Goal: Information Seeking & Learning: Learn about a topic

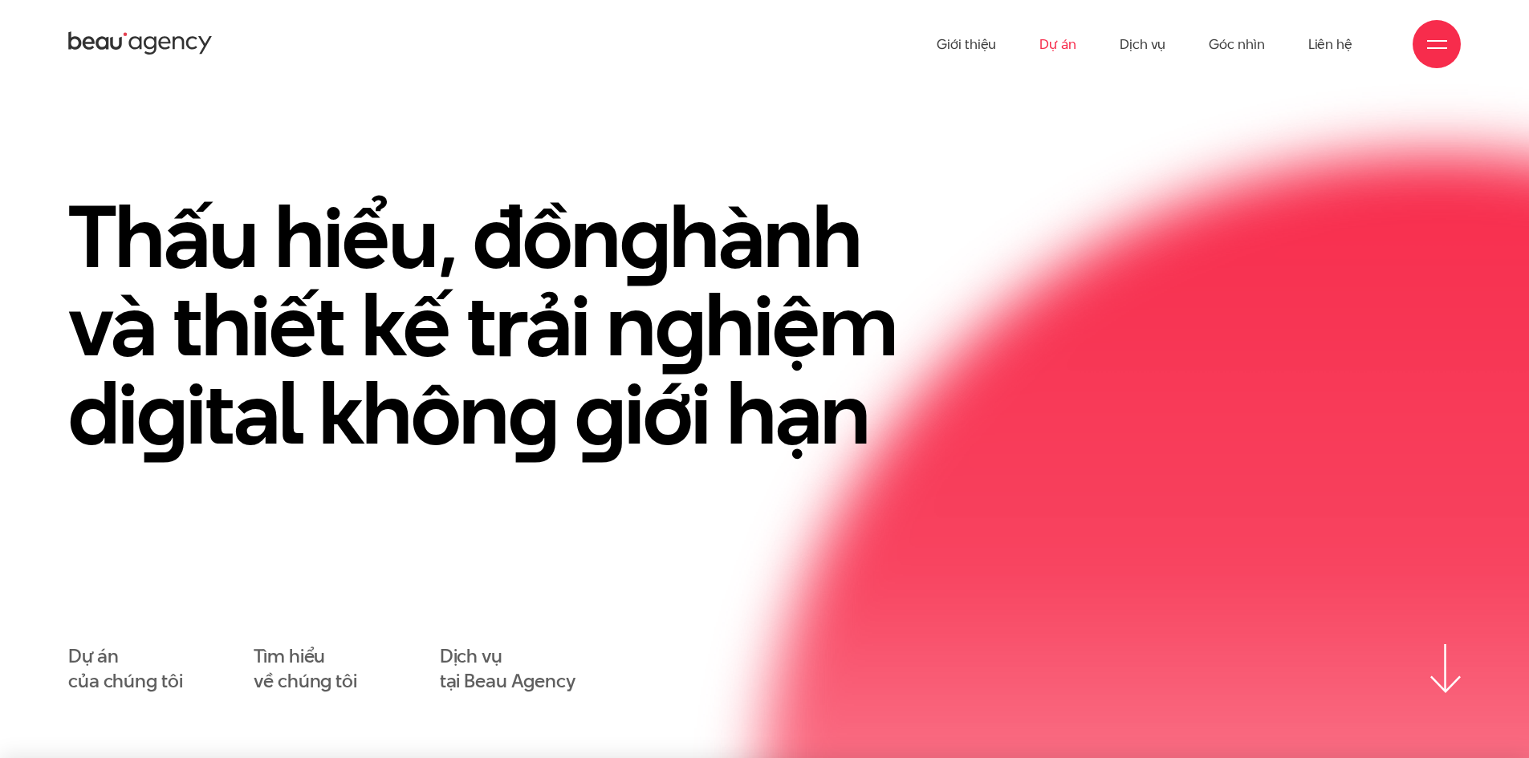
click at [1076, 42] on link "Dự án" at bounding box center [1057, 44] width 37 height 88
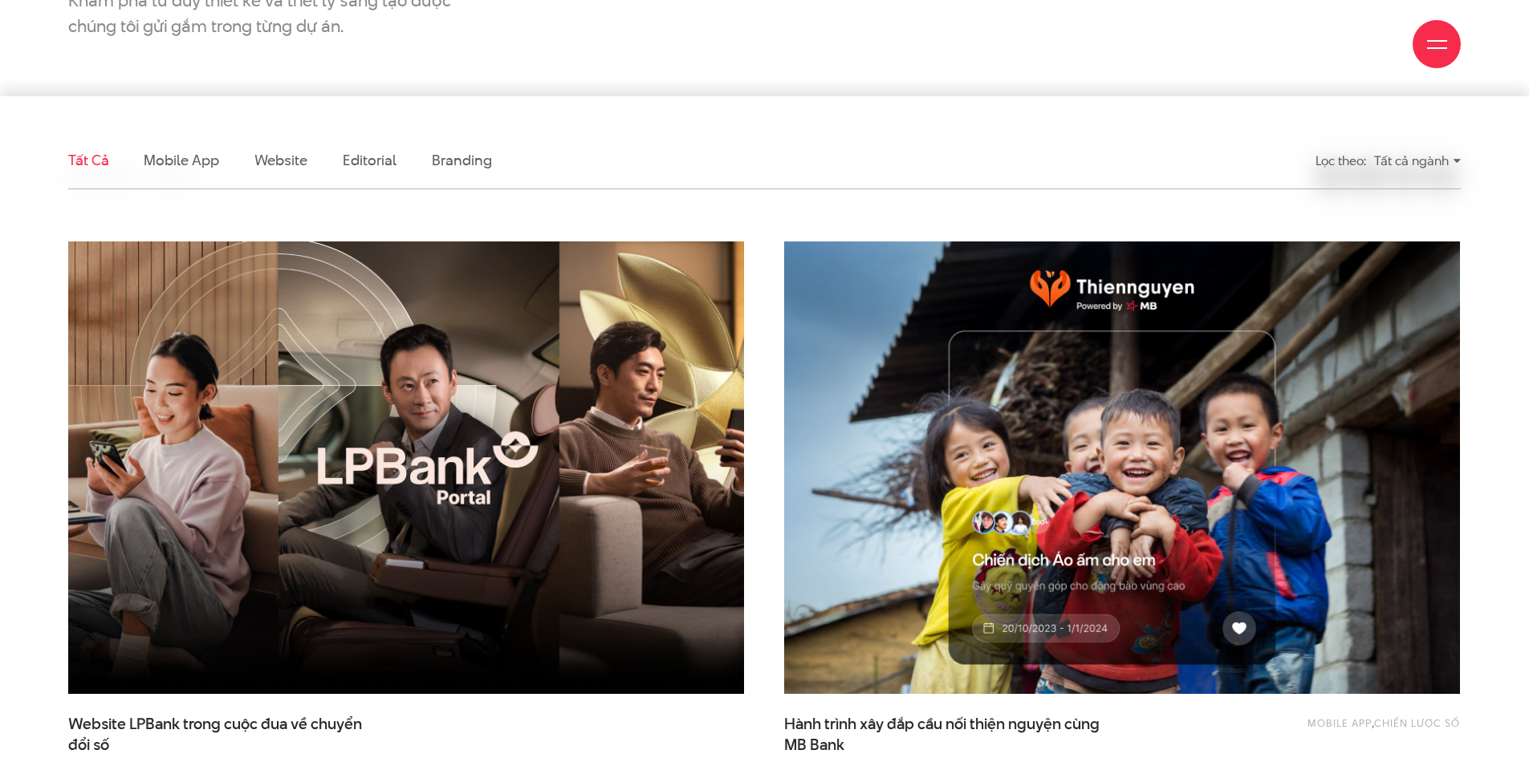
click at [423, 140] on ul "Tất cả Mobile app Website Editorial Branding" at bounding box center [585, 160] width 1035 height 56
click at [439, 155] on link "Branding" at bounding box center [461, 160] width 59 height 20
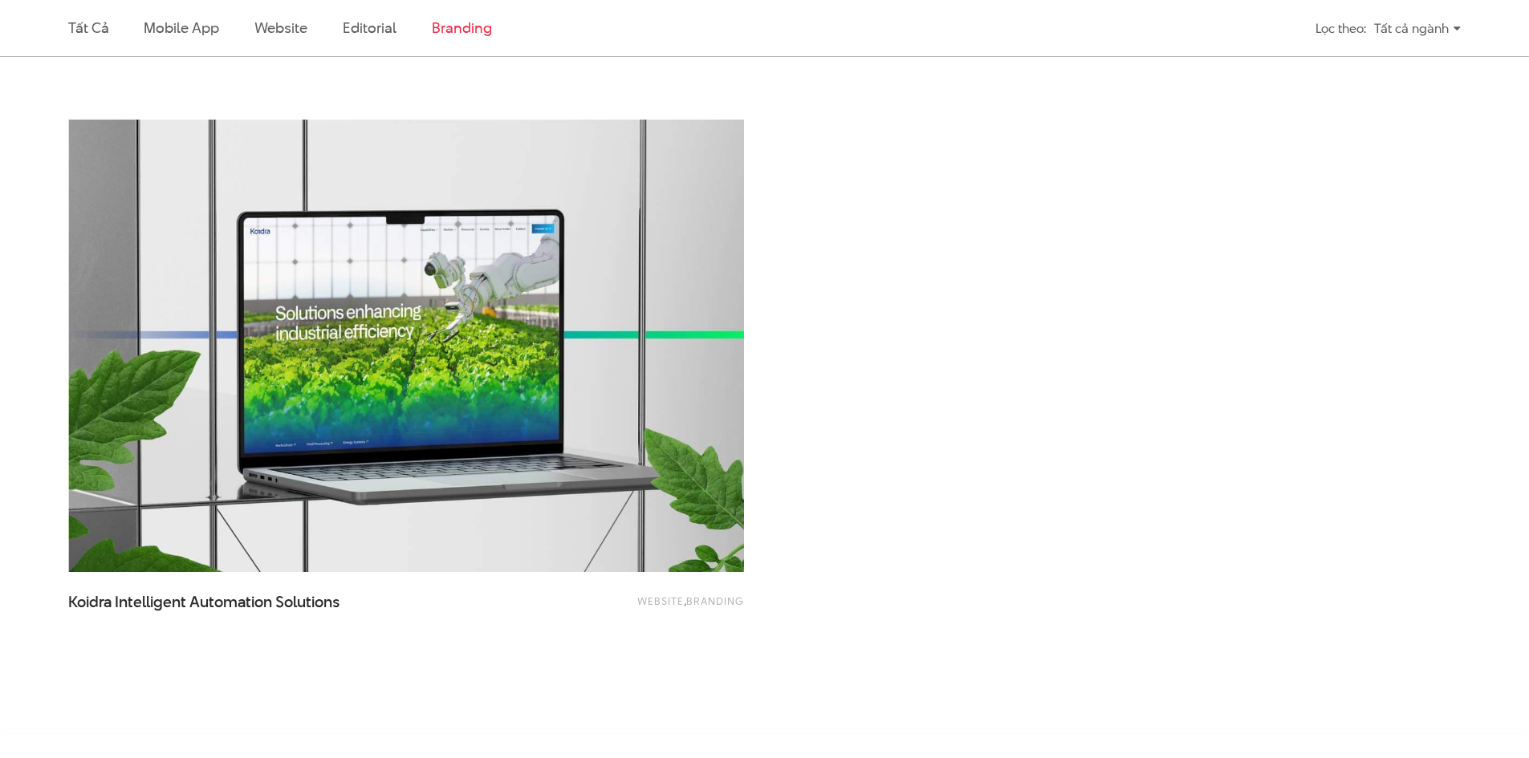
scroll to position [1336, 0]
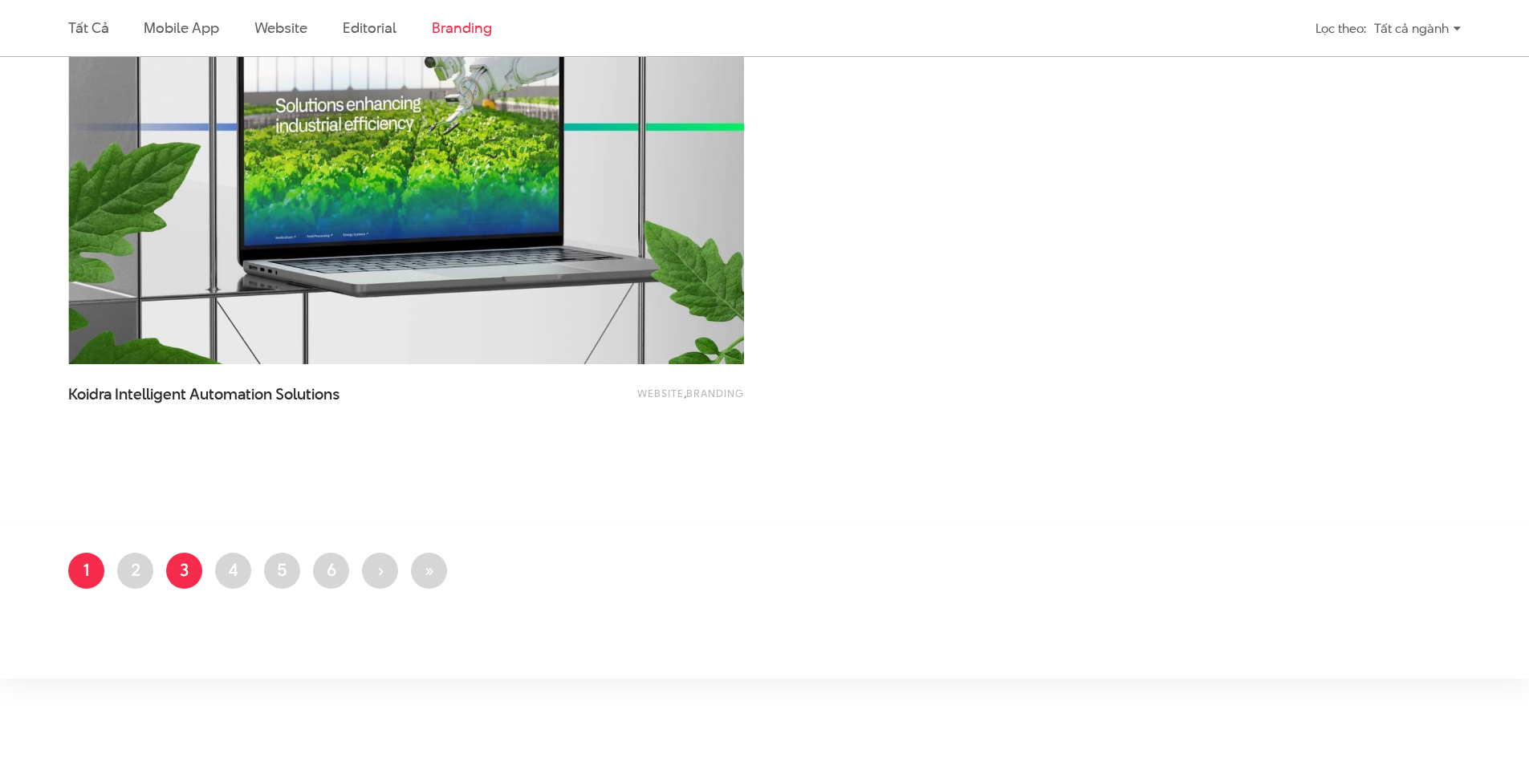
click at [177, 568] on link "Trang 3" at bounding box center [184, 571] width 36 height 36
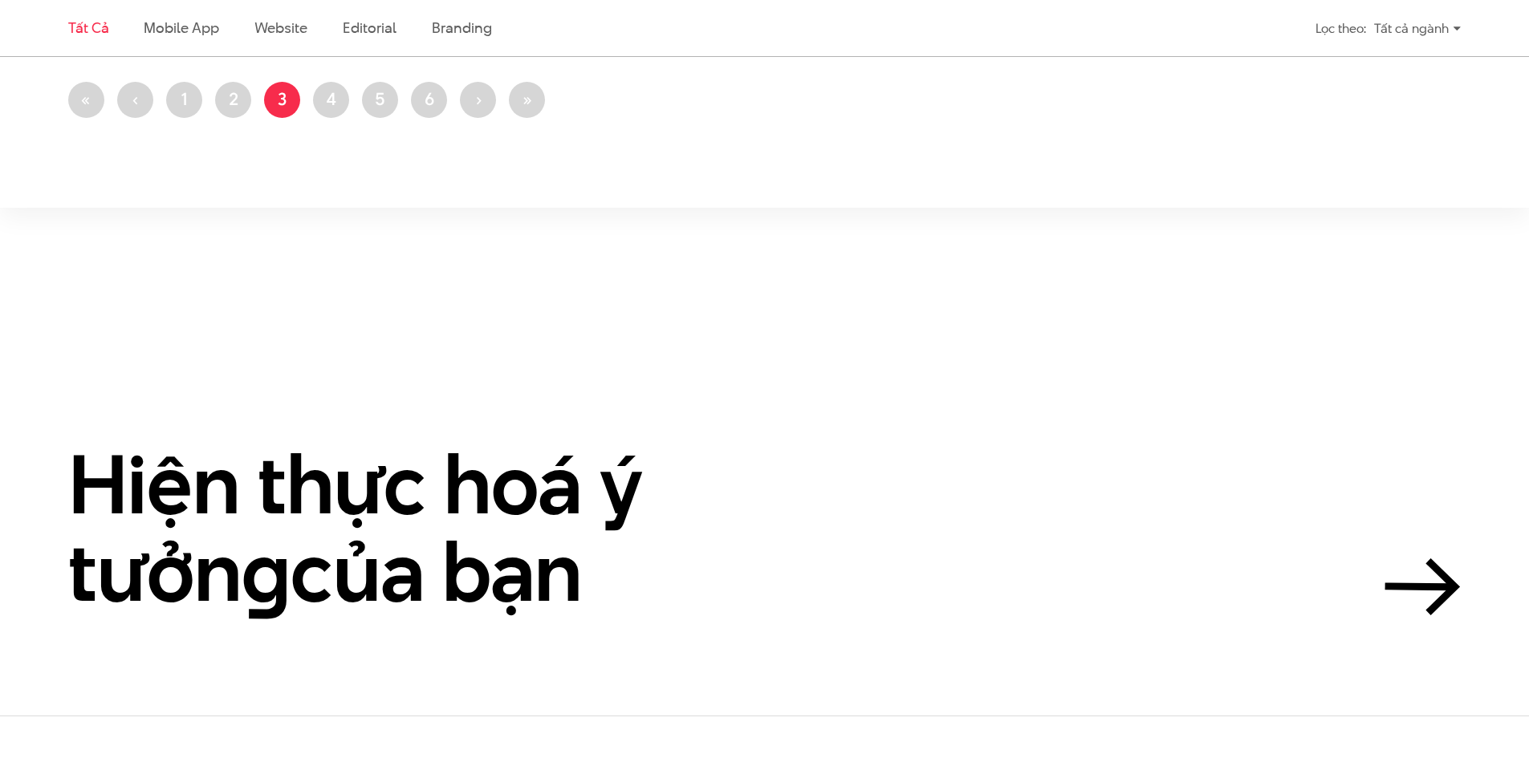
scroll to position [4013, 0]
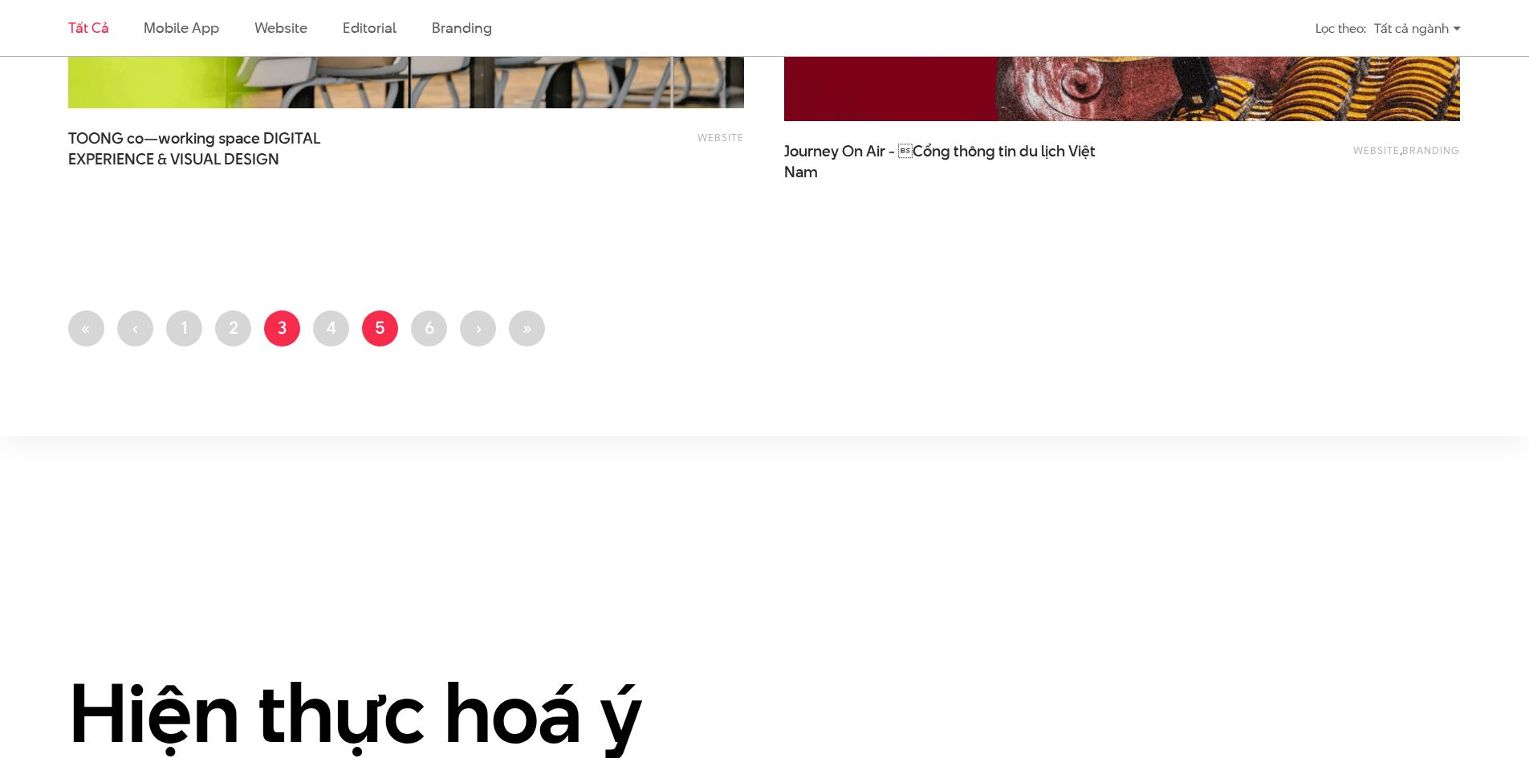
click at [385, 336] on link "Trang 5" at bounding box center [380, 329] width 36 height 36
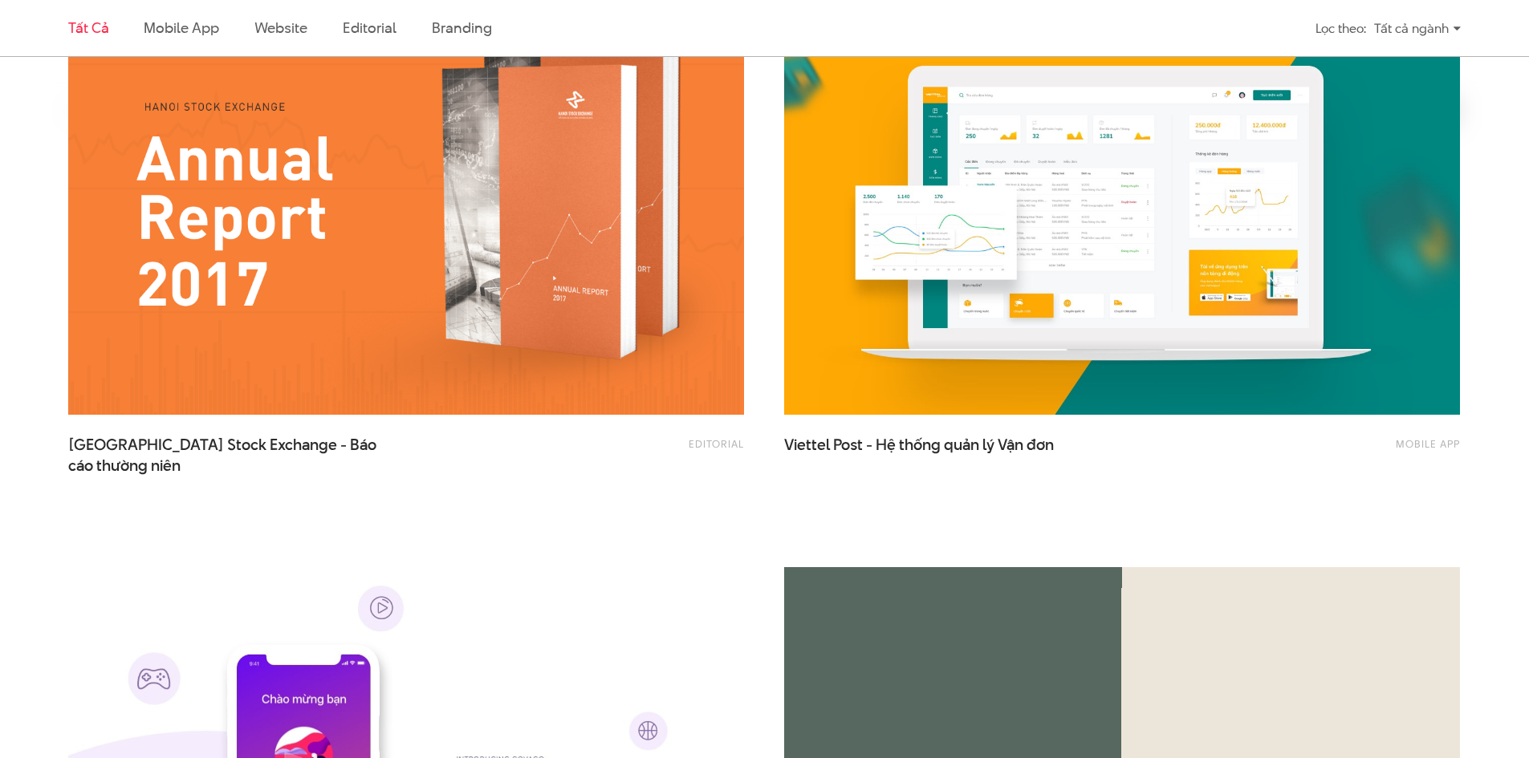
scroll to position [1043, 0]
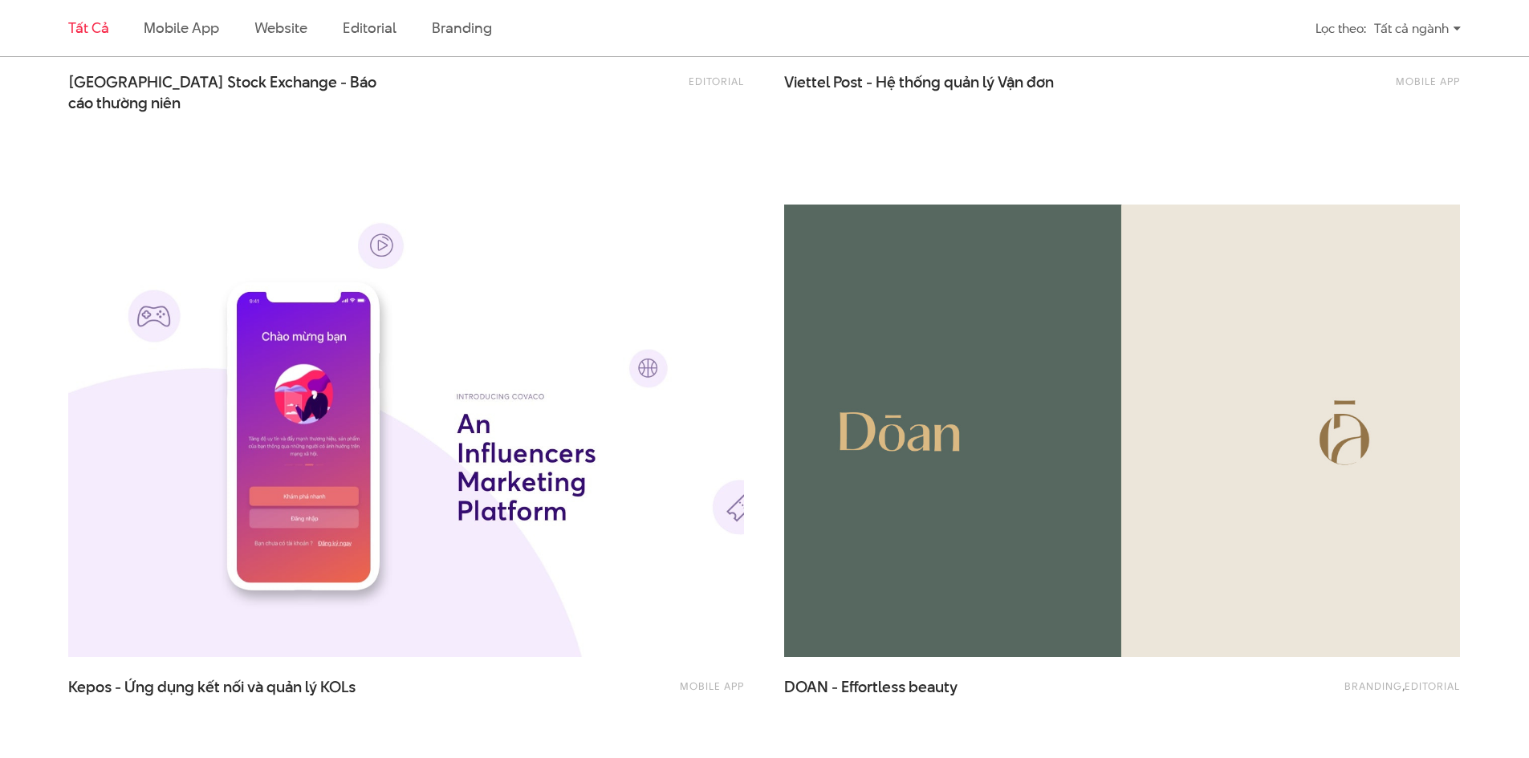
click at [966, 383] on img at bounding box center [1121, 431] width 743 height 498
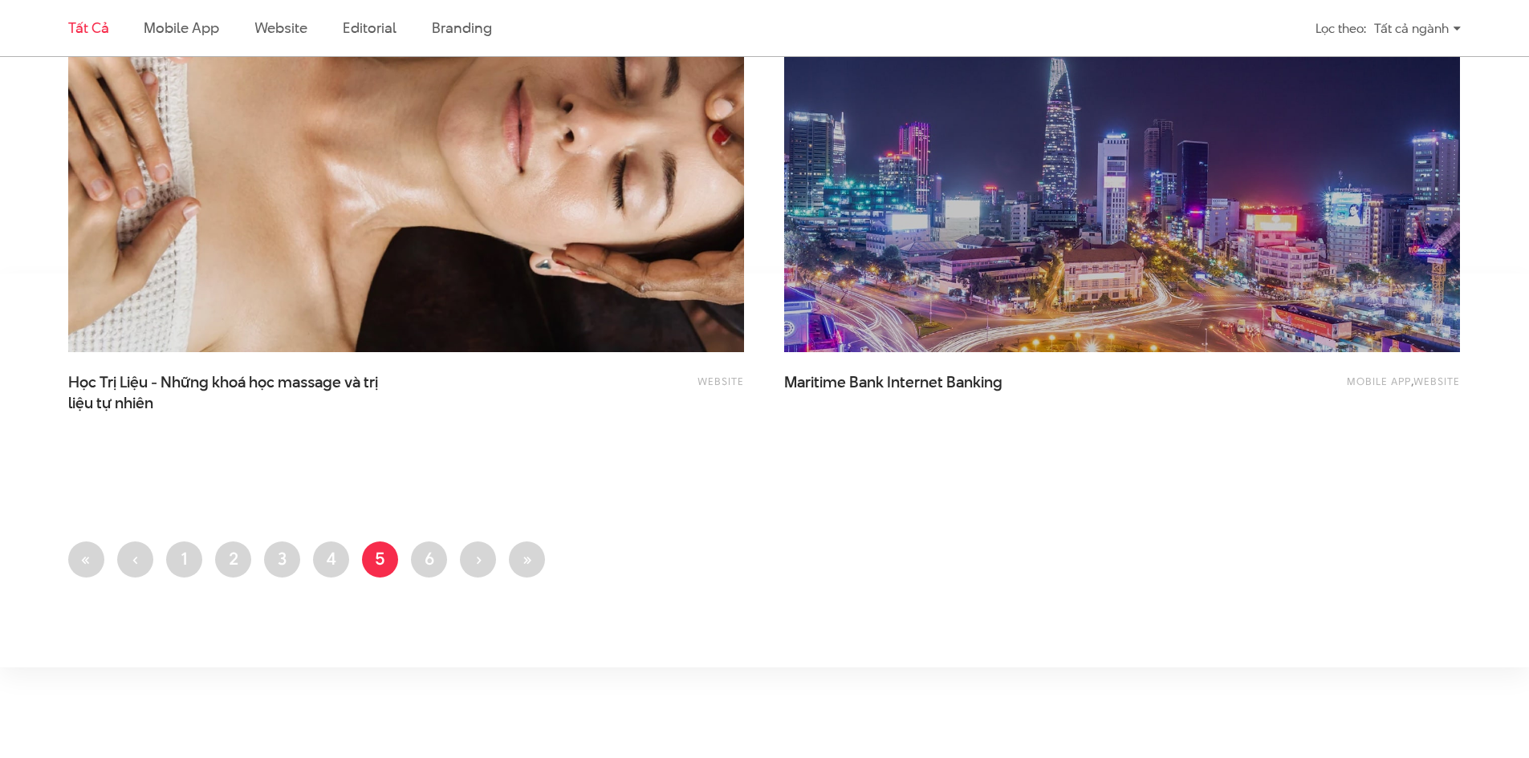
scroll to position [3933, 0]
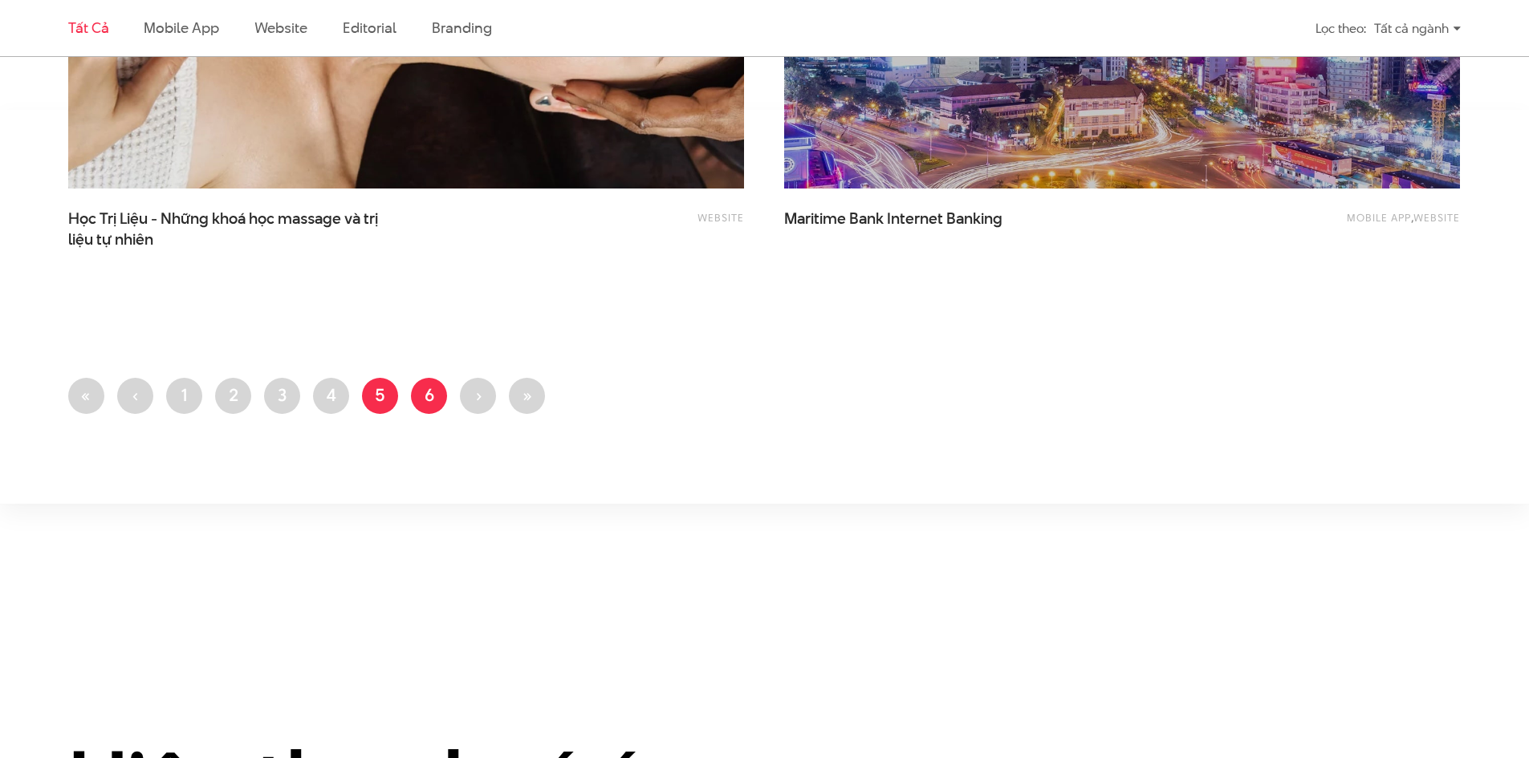
click at [433, 397] on link "Trang 6" at bounding box center [429, 396] width 36 height 36
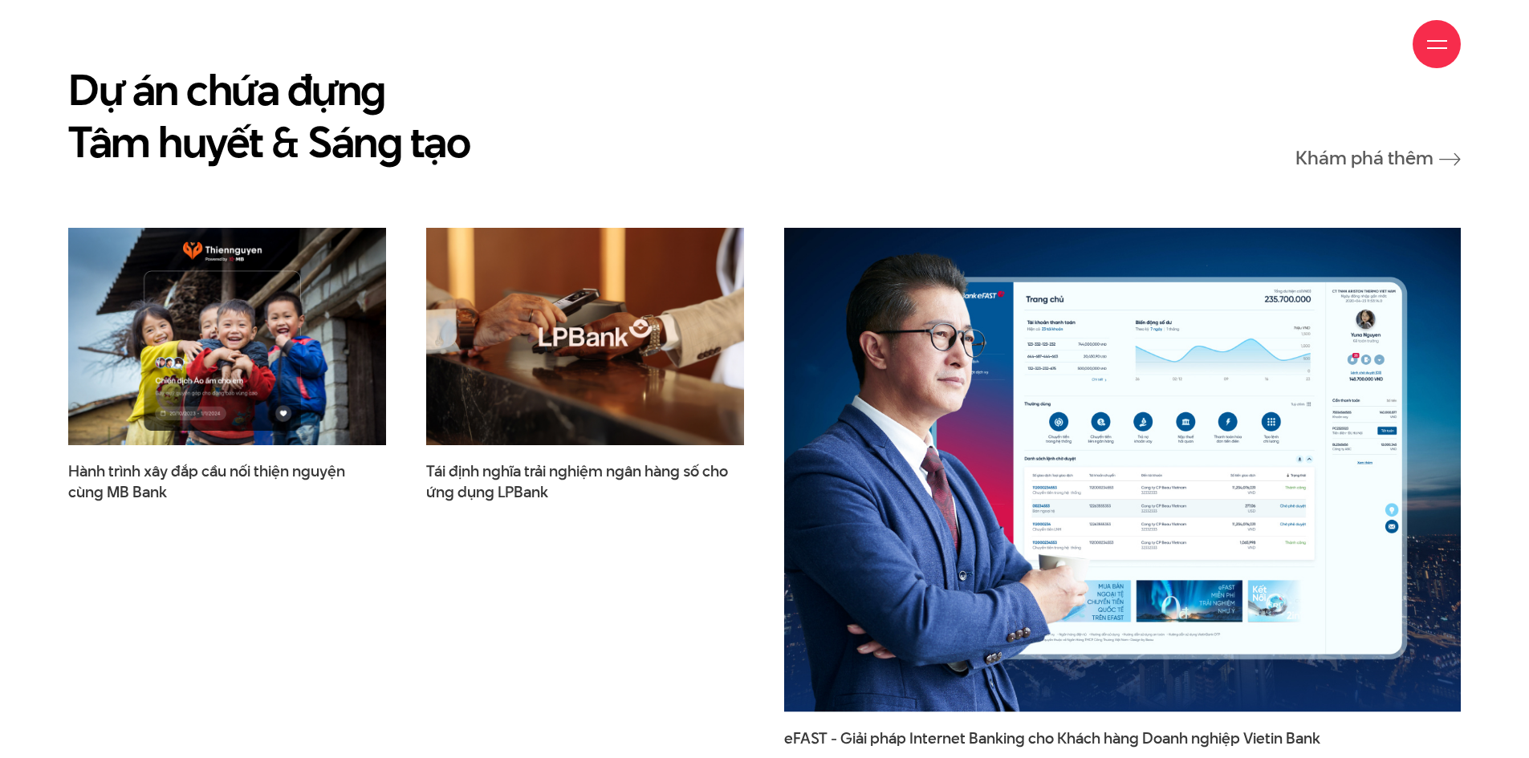
scroll to position [8748, 0]
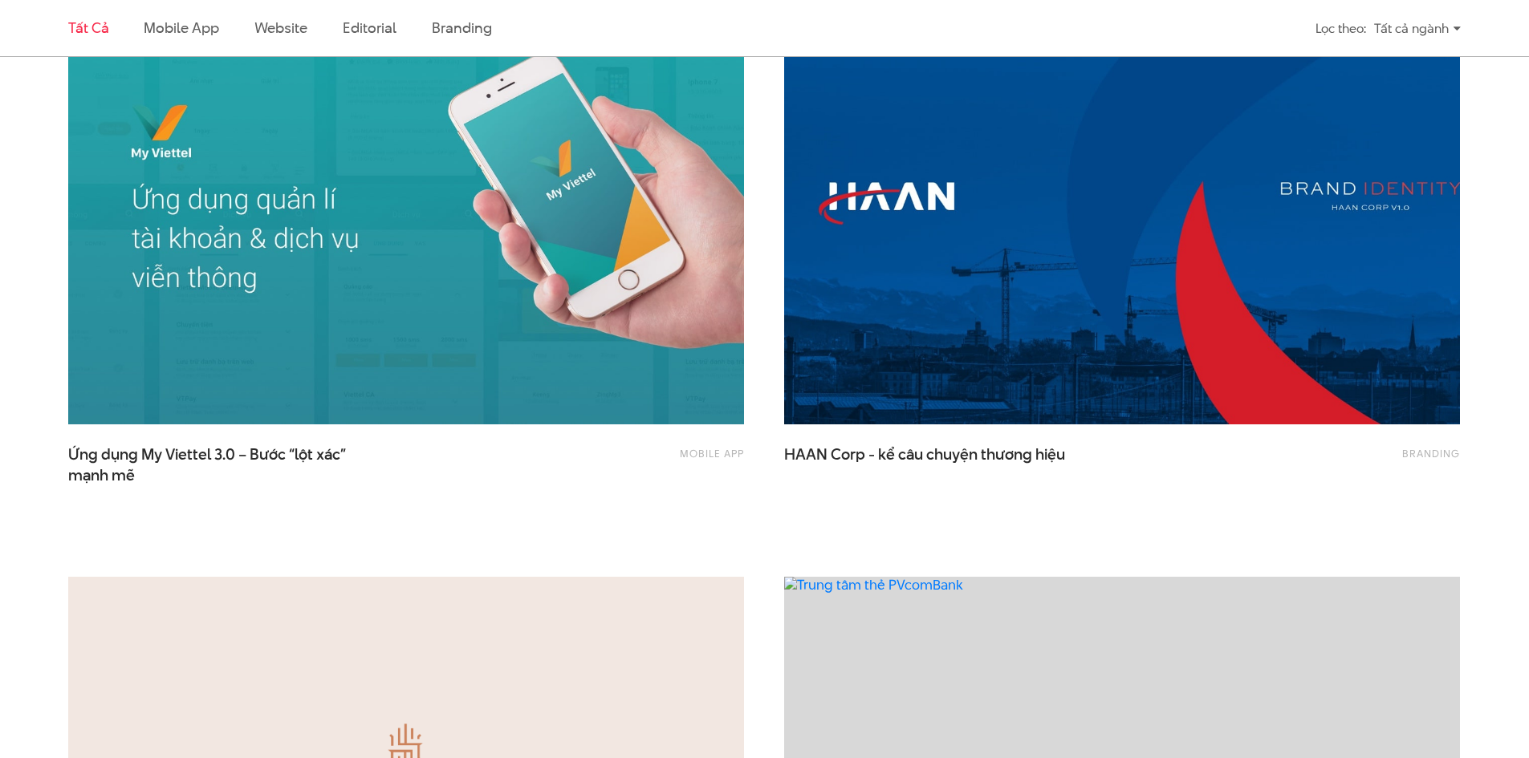
scroll to position [2488, 0]
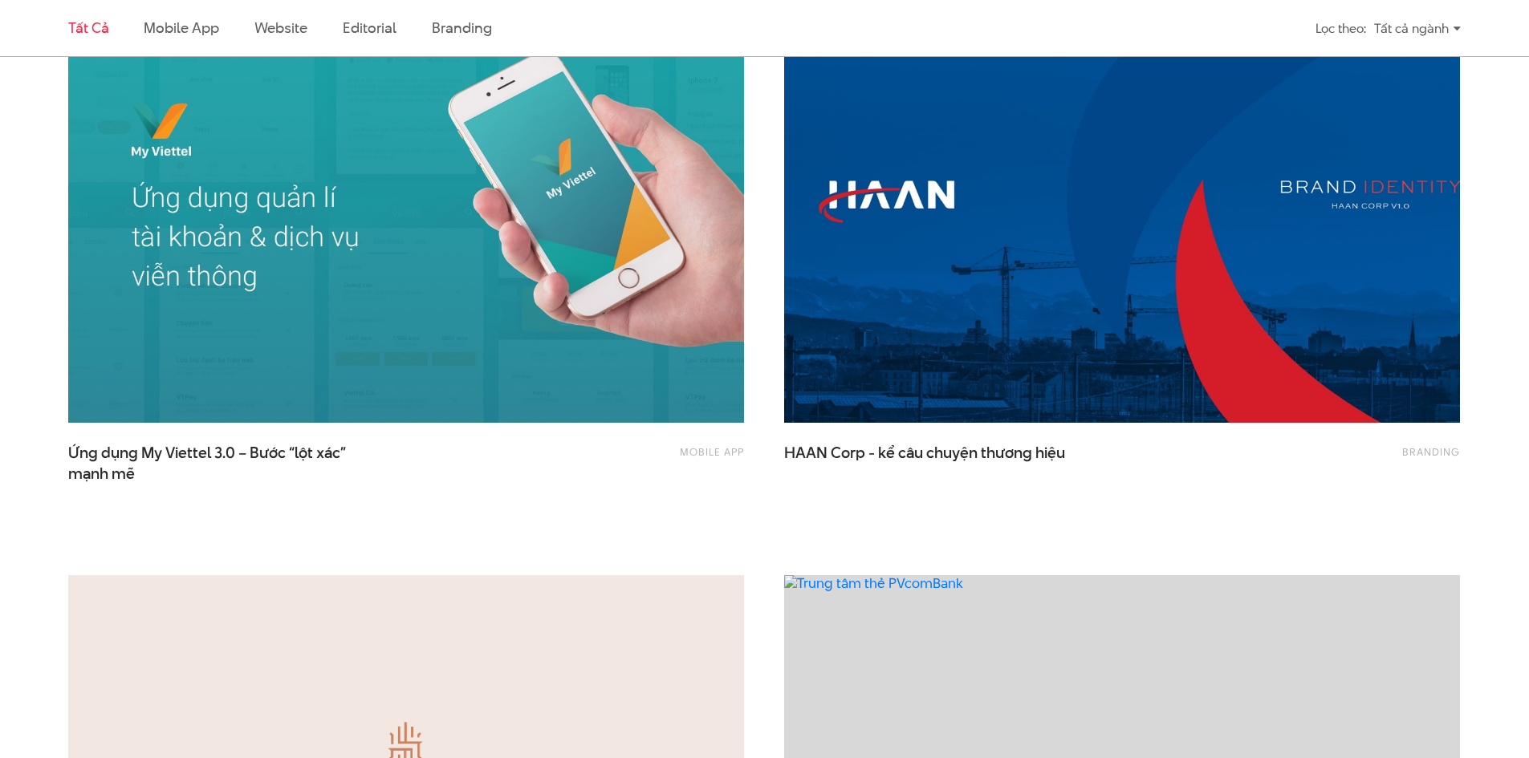
click at [909, 441] on div "Branding HAAN Corp - kể câu chuyện thương hiệu" at bounding box center [1122, 226] width 676 height 513
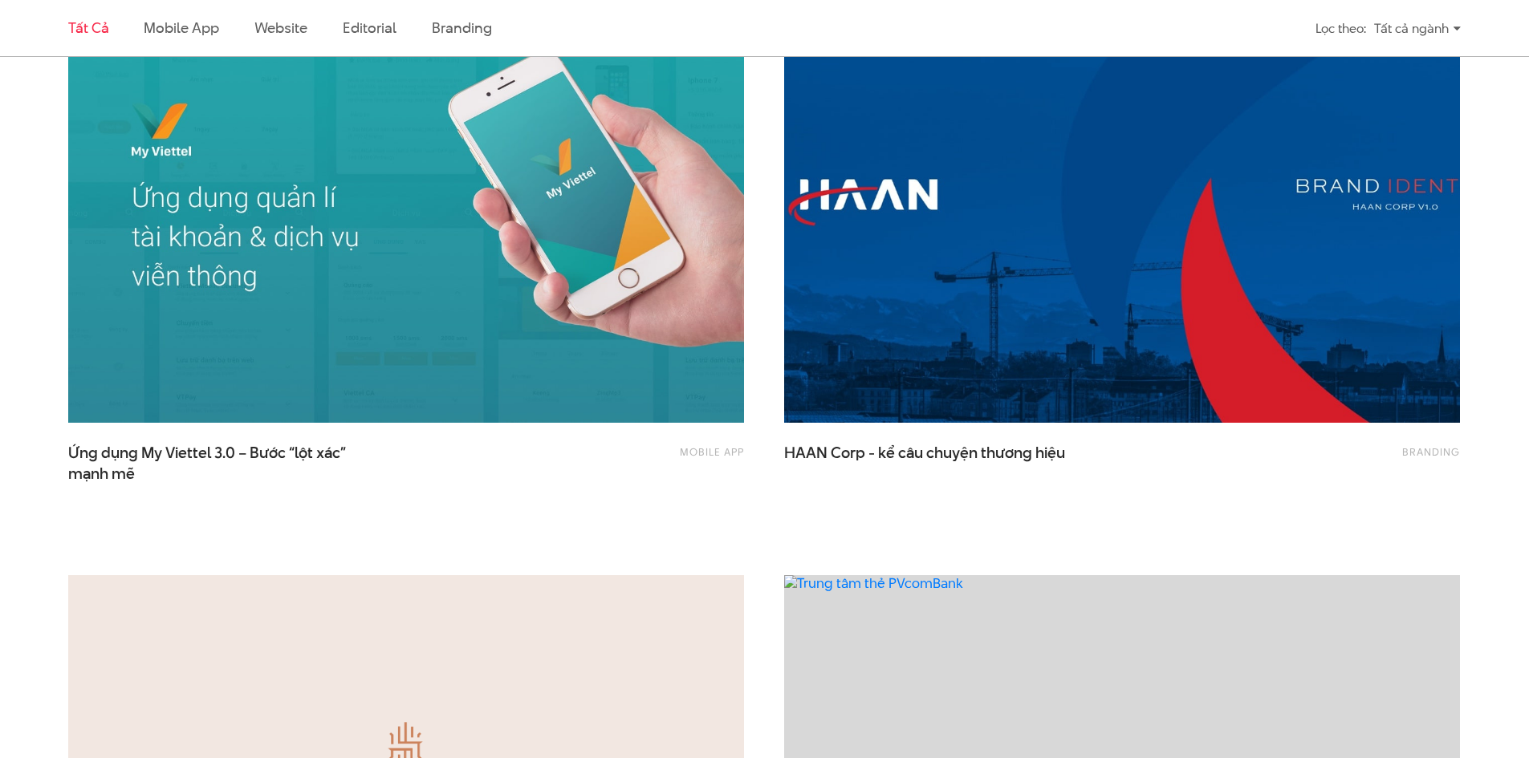
click at [844, 413] on img at bounding box center [1121, 197] width 743 height 498
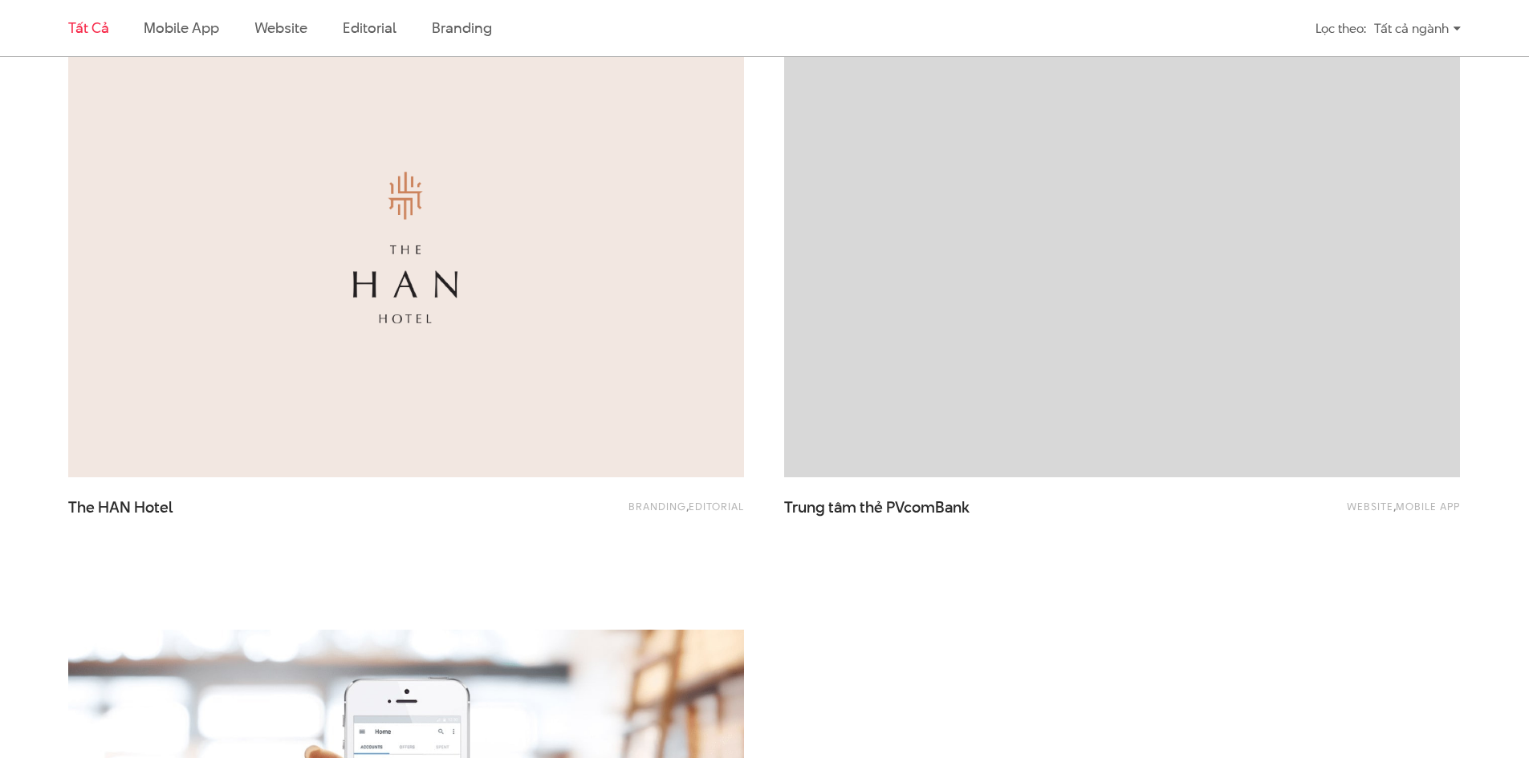
scroll to position [3050, 0]
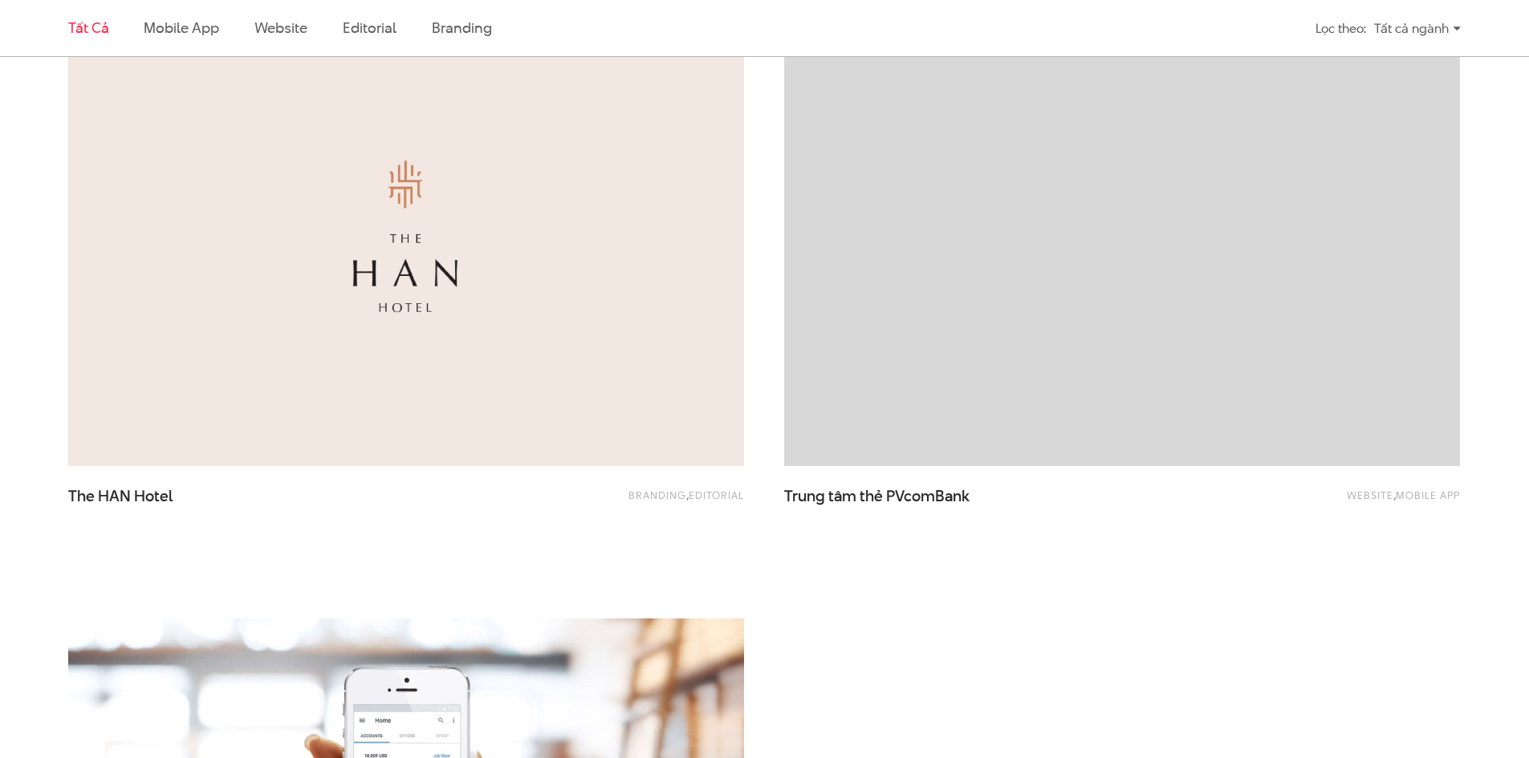
click at [617, 348] on img at bounding box center [406, 240] width 676 height 453
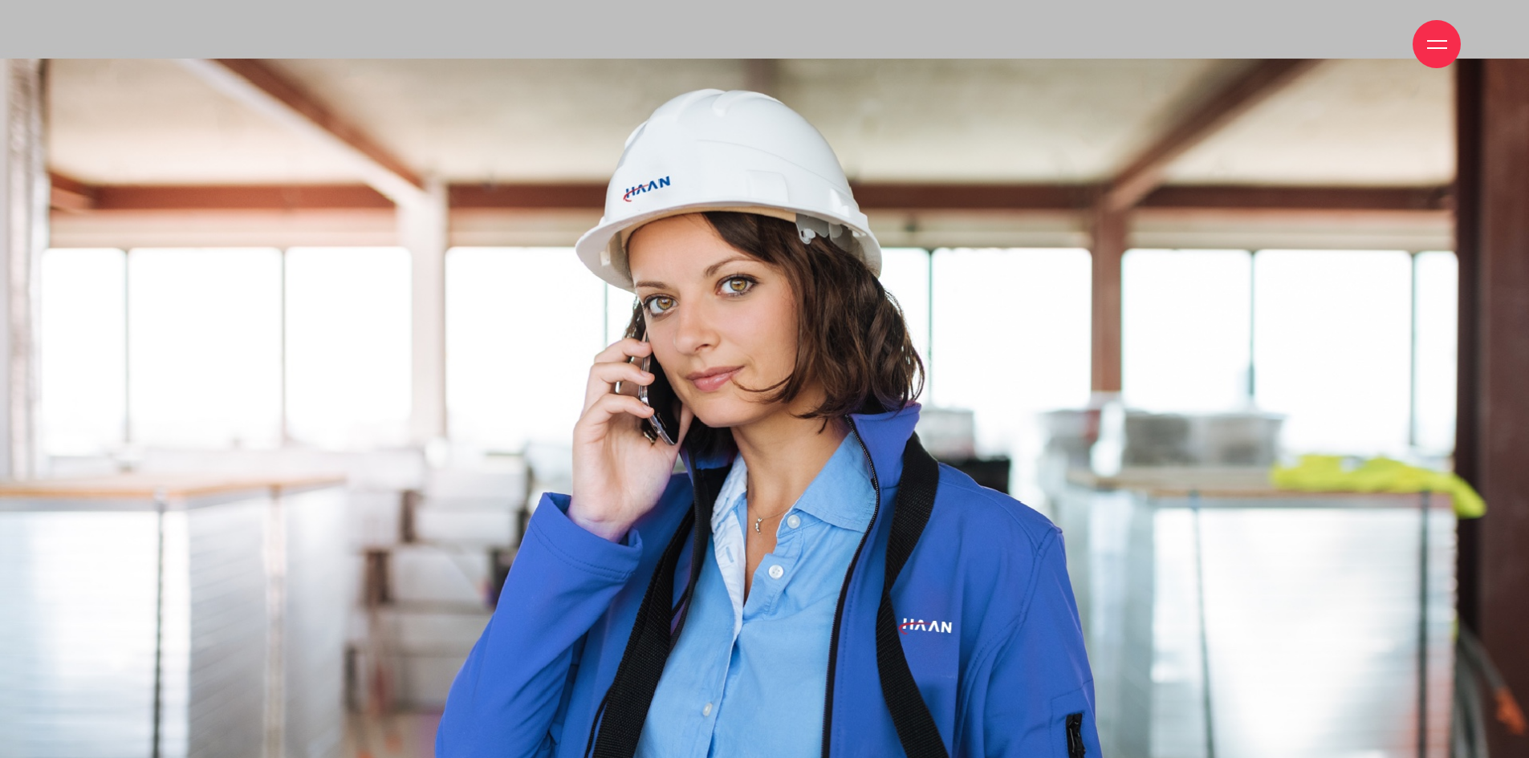
scroll to position [8829, 0]
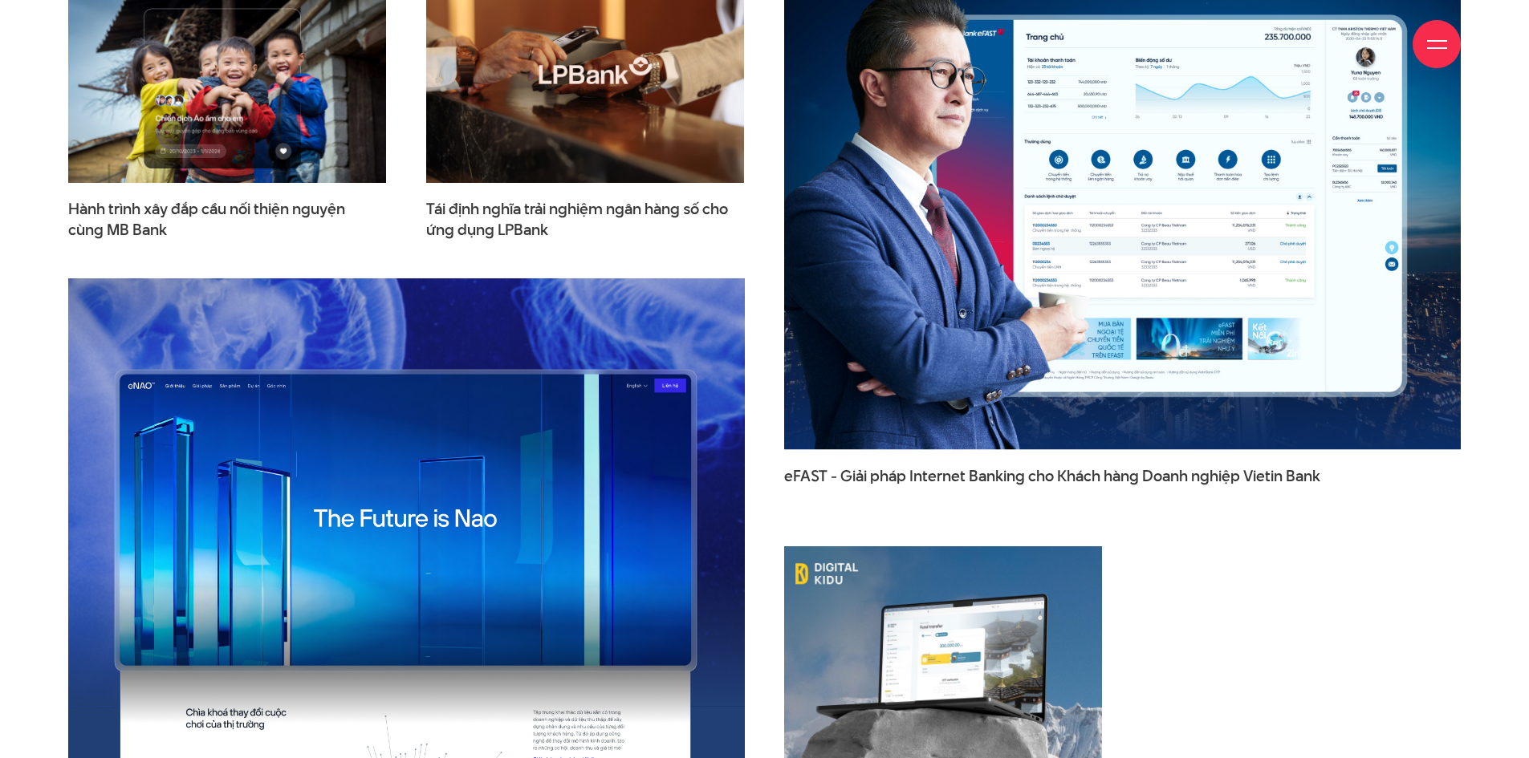
scroll to position [9310, 0]
